Goal: Information Seeking & Learning: Understand process/instructions

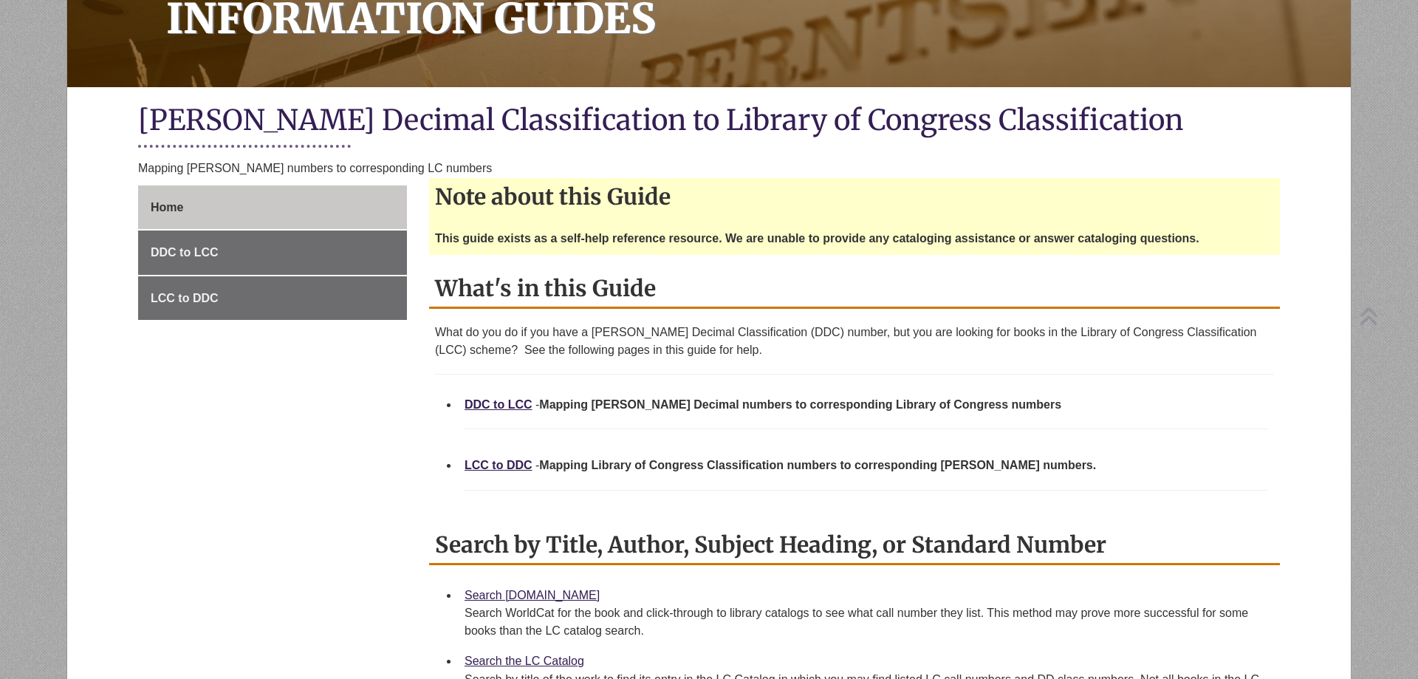
scroll to position [226, 0]
click at [505, 467] on link "LCC to DDC" at bounding box center [499, 464] width 68 height 13
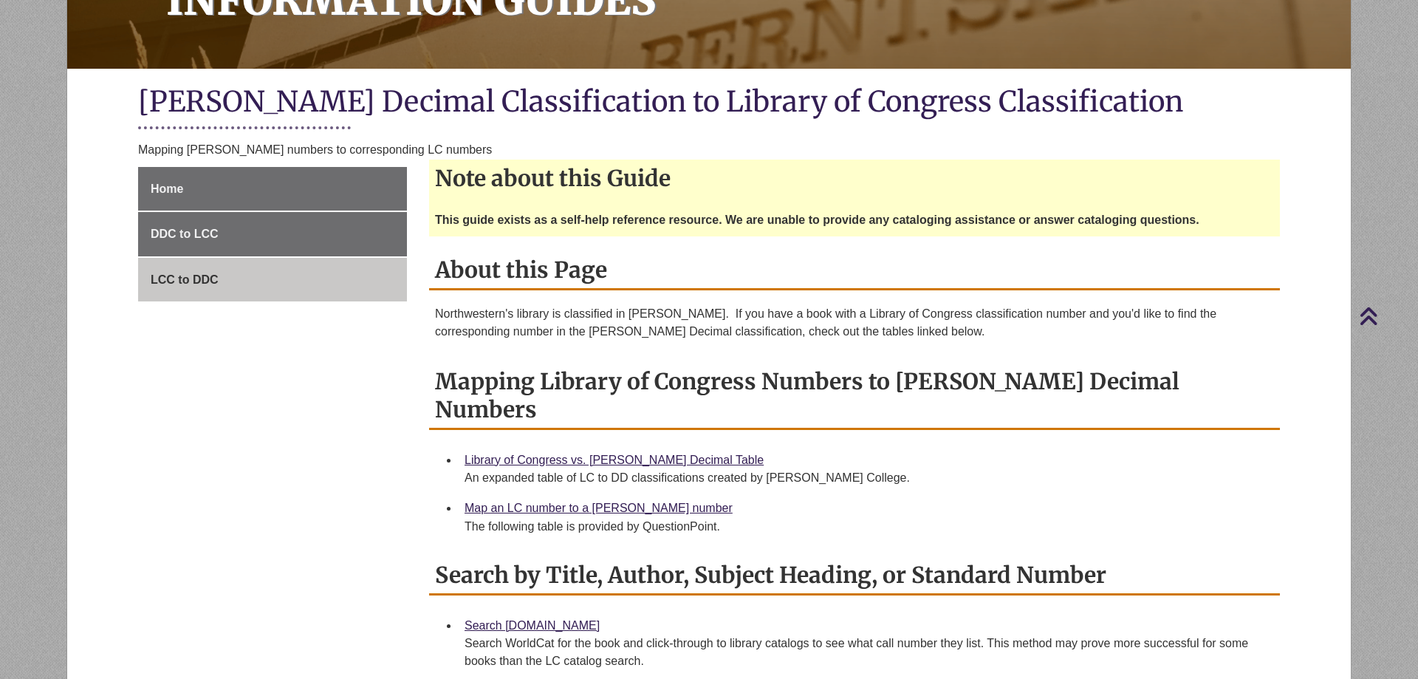
scroll to position [226, 0]
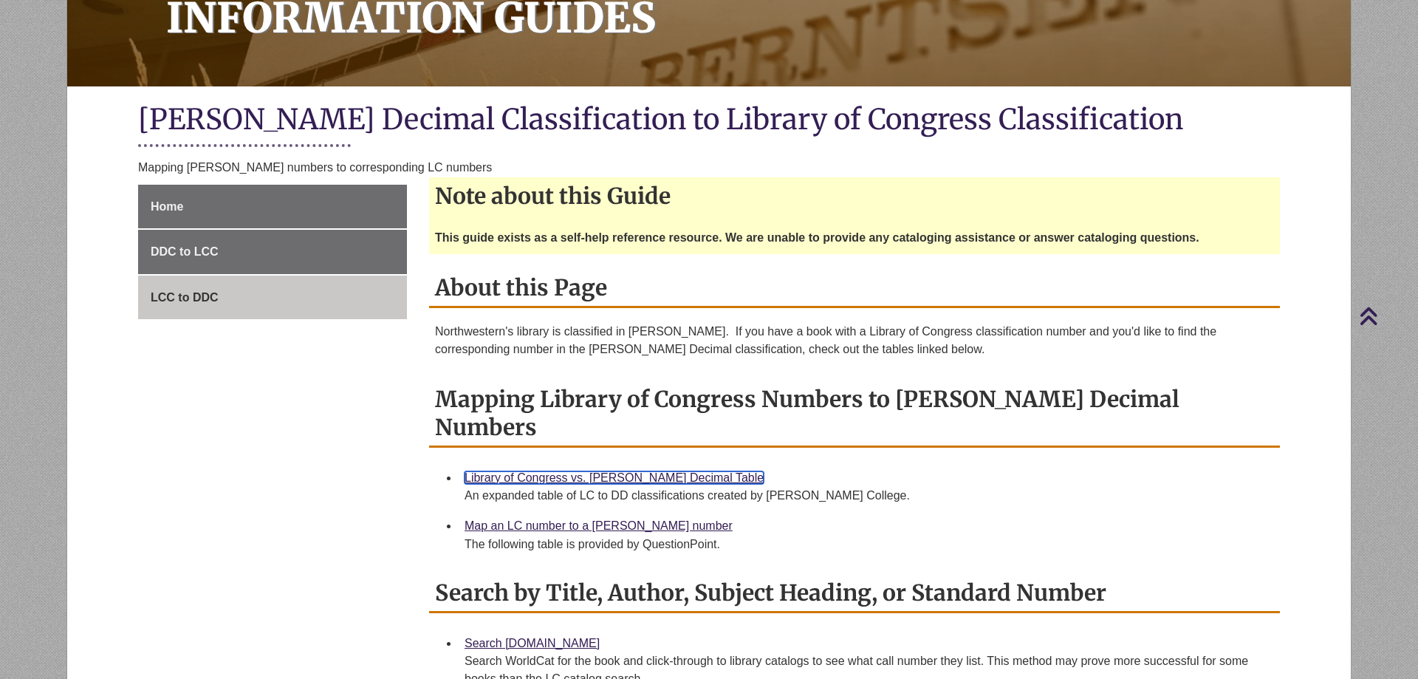
click at [589, 471] on link "Library of Congress vs. Dewey Decimal Table" at bounding box center [614, 477] width 299 height 13
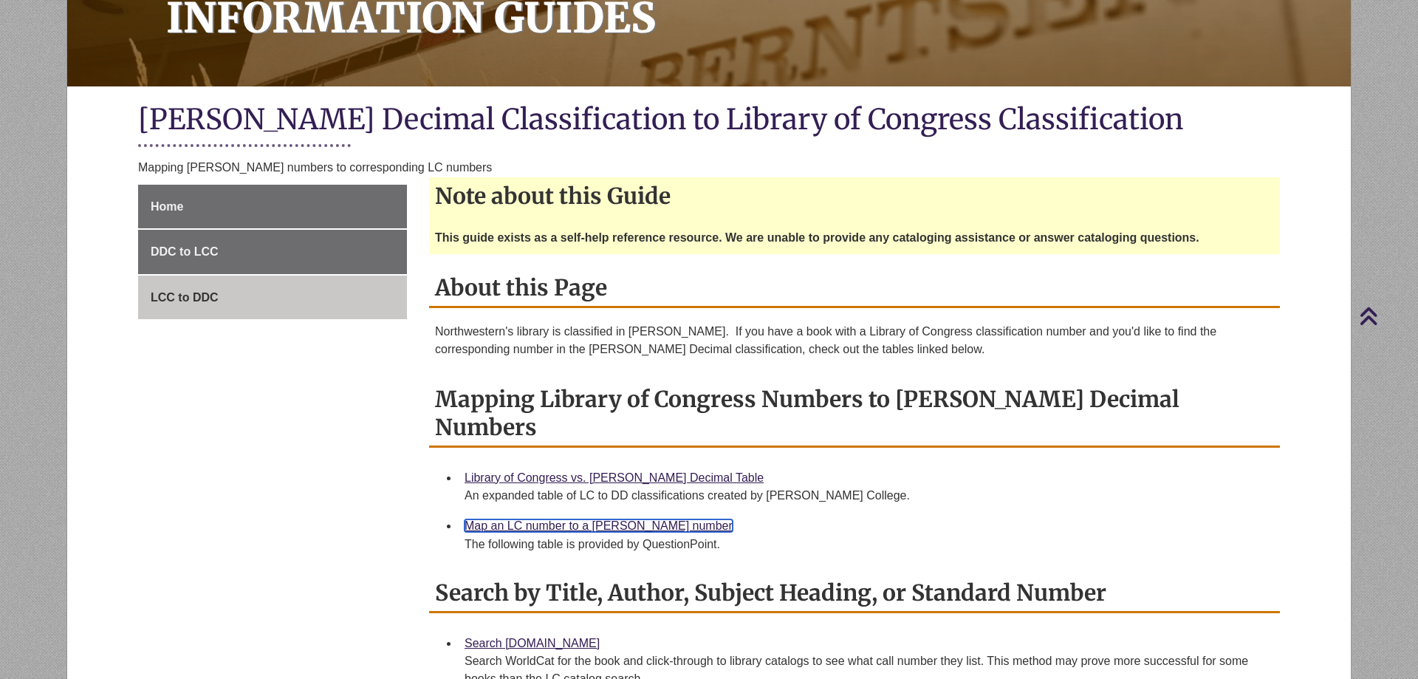
click at [538, 519] on link "Map an LC number to a Dewey number" at bounding box center [599, 525] width 268 height 13
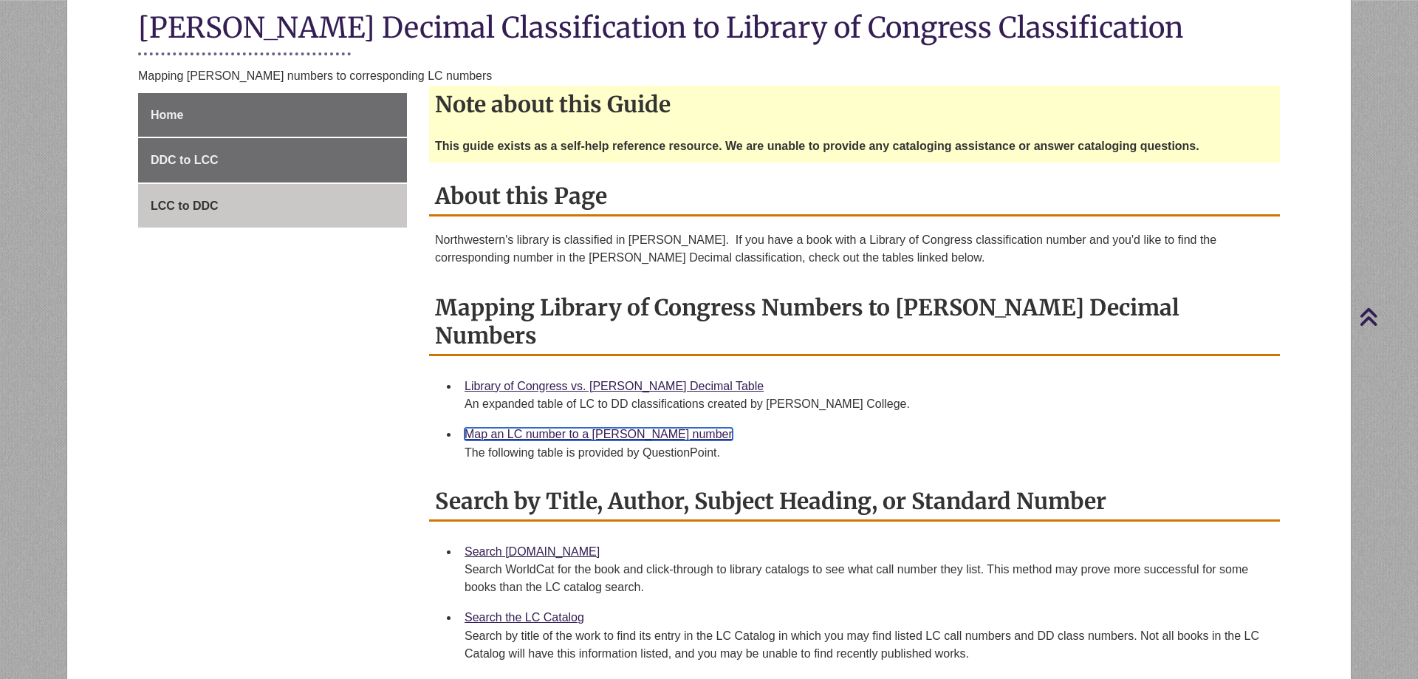
scroll to position [603, 0]
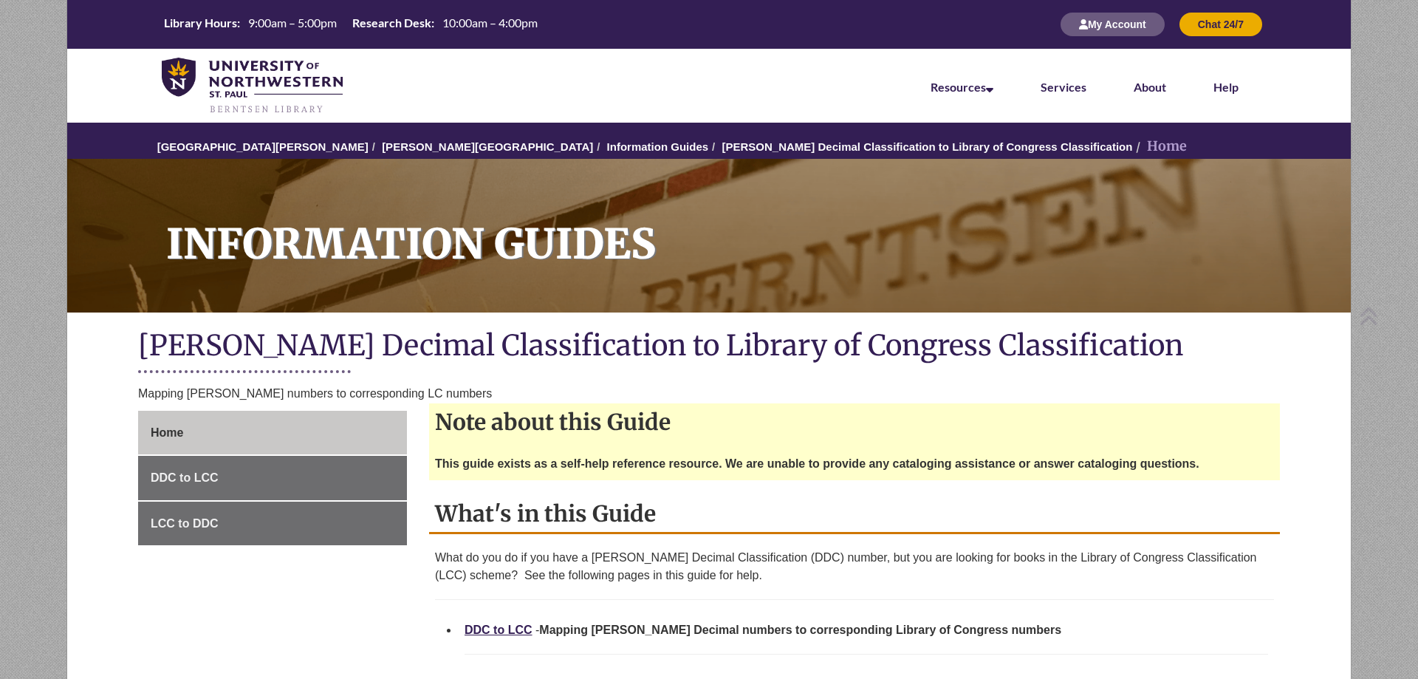
scroll to position [226, 0]
